Goal: Task Accomplishment & Management: Complete application form

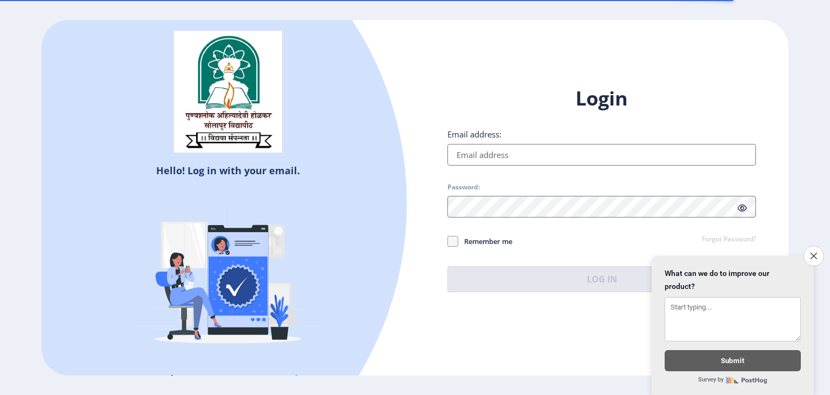
type input "[EMAIL_ADDRESS][DOMAIN_NAME]"
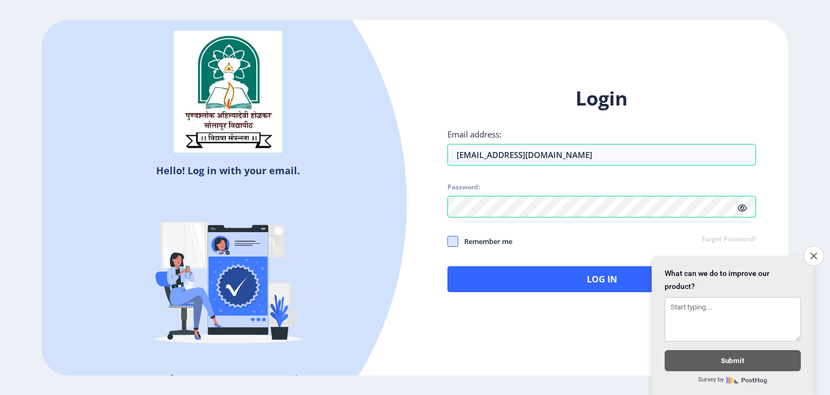
drag, startPoint x: 443, startPoint y: 245, endPoint x: 452, endPoint y: 245, distance: 9.2
click at [452, 245] on div "Login Email address: [EMAIL_ADDRESS][DOMAIN_NAME] Password: Remember me Forgot …" at bounding box center [601, 197] width 373 height 256
click at [452, 245] on span at bounding box center [452, 241] width 11 height 11
click at [448, 241] on input "Remember me" at bounding box center [447, 240] width 1 height 1
checkbox input "true"
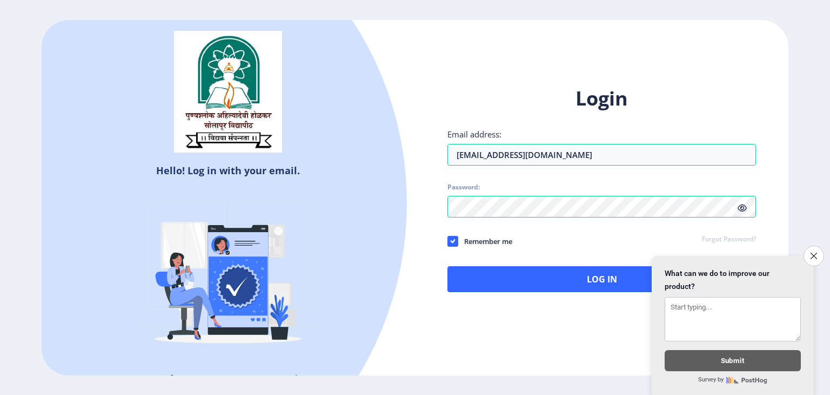
click at [520, 265] on div "Login Email address: balajirajaput12@gmail.com Password: Remember me Forgot Pas…" at bounding box center [601, 188] width 309 height 206
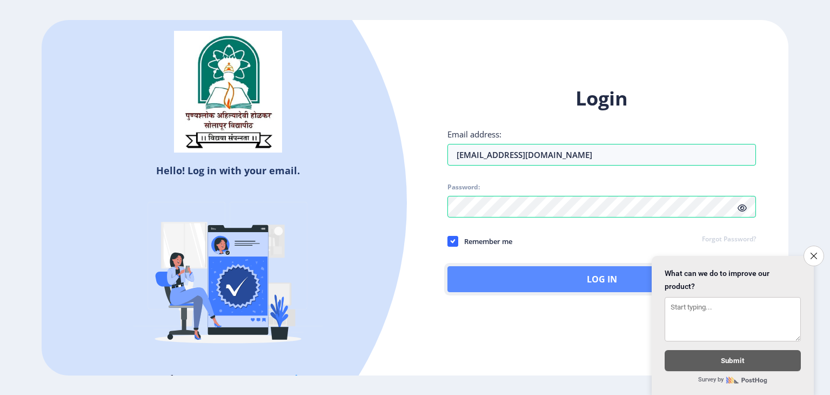
click at [525, 269] on button "Log In" at bounding box center [601, 279] width 309 height 26
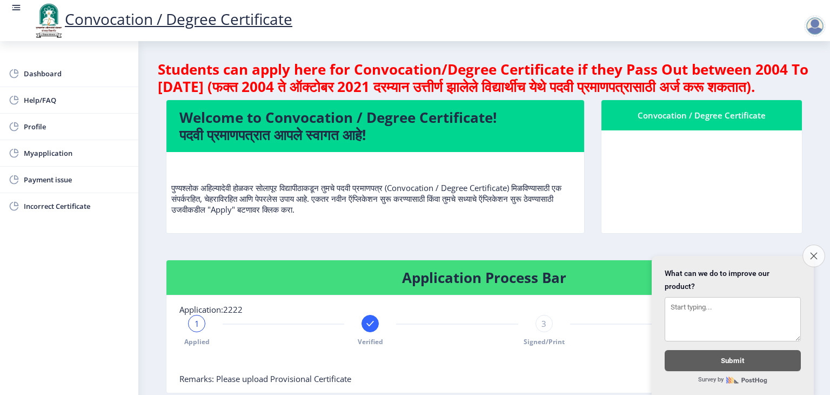
click at [814, 252] on icon "Close survey" at bounding box center [813, 255] width 7 height 7
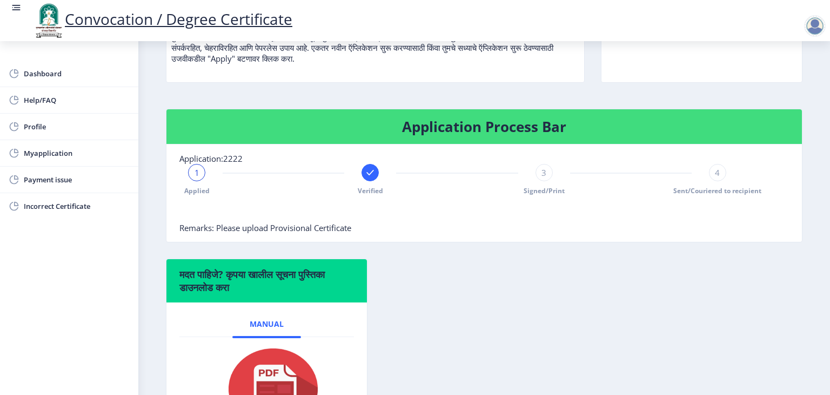
scroll to position [153, 0]
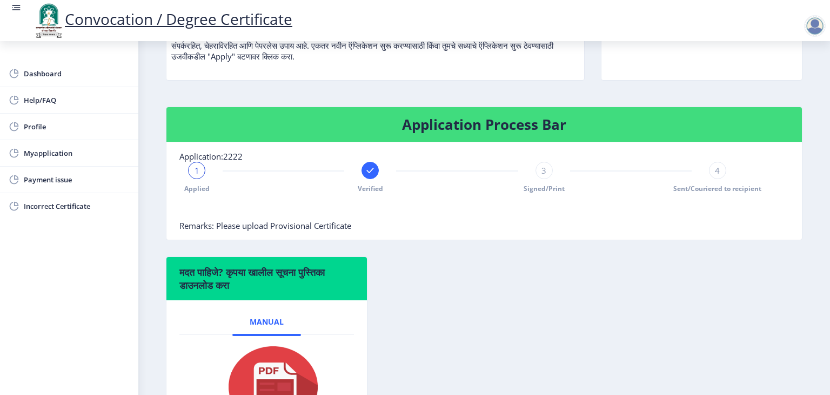
click at [375, 179] on div at bounding box center [370, 170] width 17 height 17
click at [375, 179] on div "2" at bounding box center [370, 170] width 17 height 17
click at [11, 143] on link "Myapplication" at bounding box center [69, 153] width 138 height 26
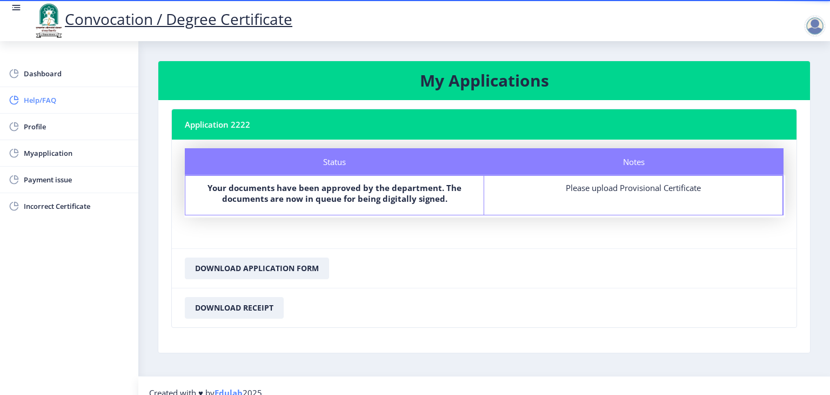
click at [55, 98] on span "Help/FAQ" at bounding box center [77, 99] width 106 height 13
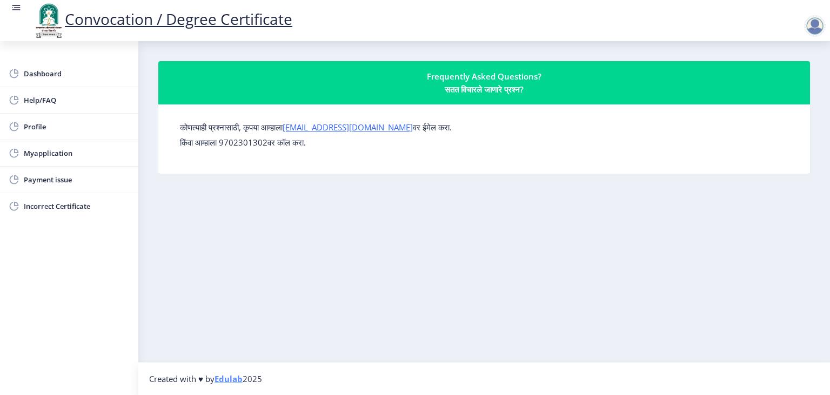
click at [234, 141] on p "किंवा आम्हाला 9702301302वर कॉल करा." at bounding box center [484, 142] width 609 height 11
click at [286, 137] on p "किंवा आम्हाला 9702301302वर कॉल करा." at bounding box center [484, 142] width 609 height 11
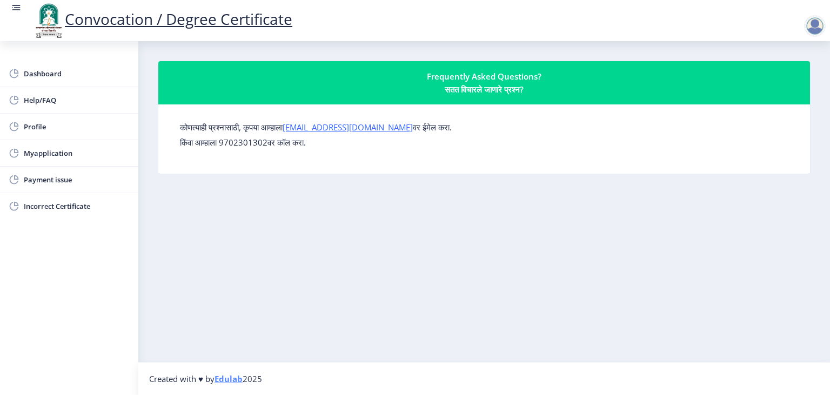
click at [268, 141] on p "किंवा आम्हाला 9702301302वर कॉल करा." at bounding box center [484, 142] width 609 height 11
drag, startPoint x: 273, startPoint y: 144, endPoint x: 224, endPoint y: 139, distance: 49.5
click at [224, 139] on p "किंवा आम्हाला 9702301302वर कॉल करा." at bounding box center [484, 142] width 609 height 11
copy p "9702301302"
click at [340, 130] on link "[EMAIL_ADDRESS][DOMAIN_NAME]" at bounding box center [348, 127] width 130 height 11
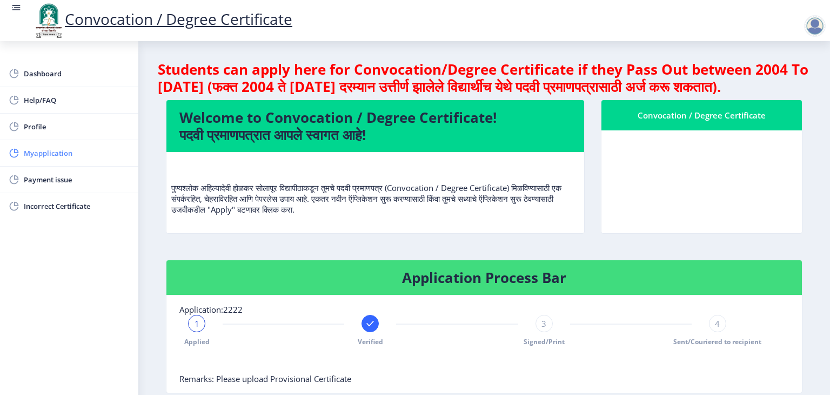
click at [45, 154] on span "Myapplication" at bounding box center [77, 152] width 106 height 13
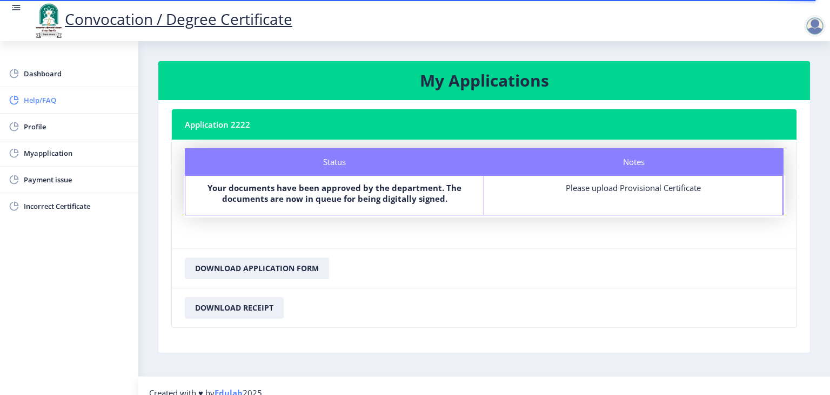
click at [41, 94] on span "Help/FAQ" at bounding box center [77, 99] width 106 height 13
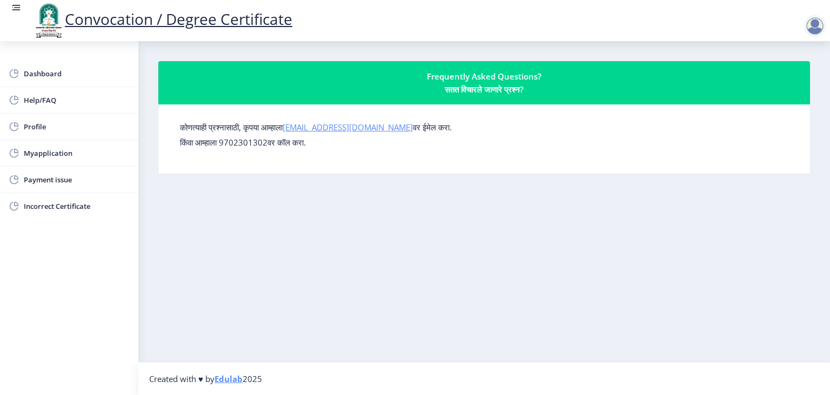
click at [389, 129] on link "[EMAIL_ADDRESS][DOMAIN_NAME]" at bounding box center [348, 127] width 130 height 11
click at [297, 126] on link "[EMAIL_ADDRESS][DOMAIN_NAME]" at bounding box center [348, 127] width 130 height 11
click at [48, 183] on span "Payment issue" at bounding box center [77, 179] width 106 height 13
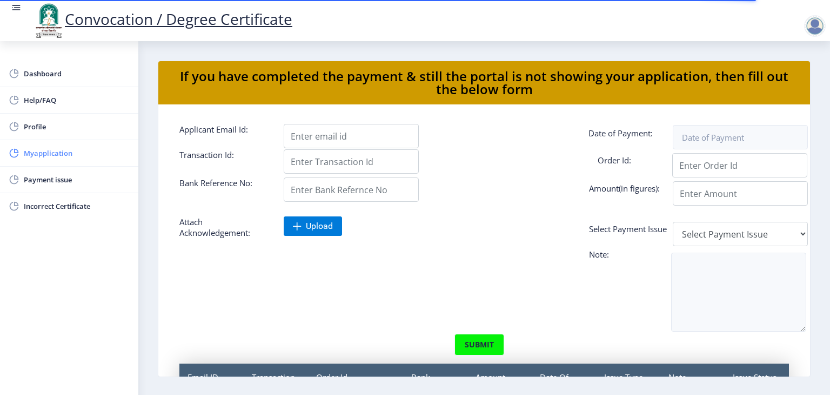
click at [64, 154] on span "Myapplication" at bounding box center [77, 152] width 106 height 13
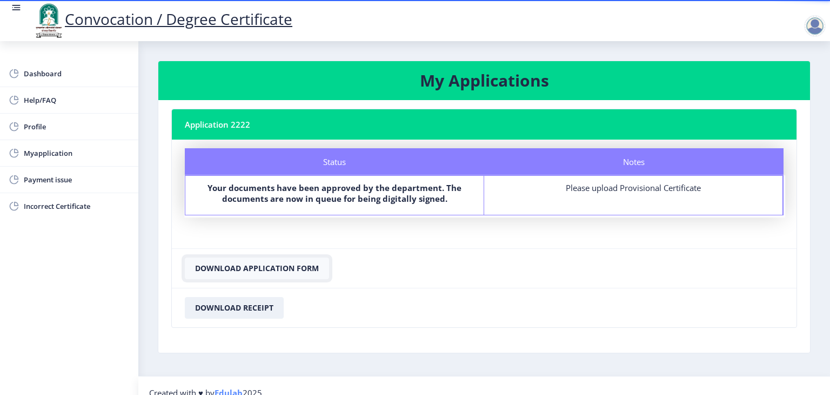
click at [232, 271] on button "Download Application Form" at bounding box center [257, 268] width 144 height 22
drag, startPoint x: 183, startPoint y: 123, endPoint x: 260, endPoint y: 132, distance: 77.3
click at [260, 132] on nb-card-header "Application 2222" at bounding box center [484, 124] width 625 height 30
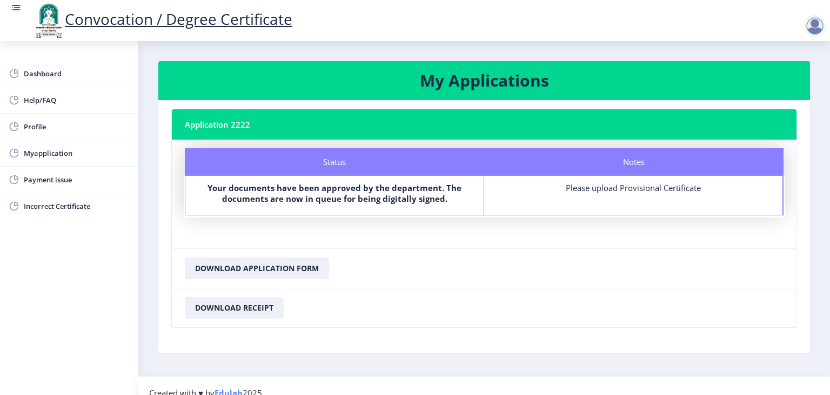
copy nb-card-header "Application 2222"
